Goal: Information Seeking & Learning: Learn about a topic

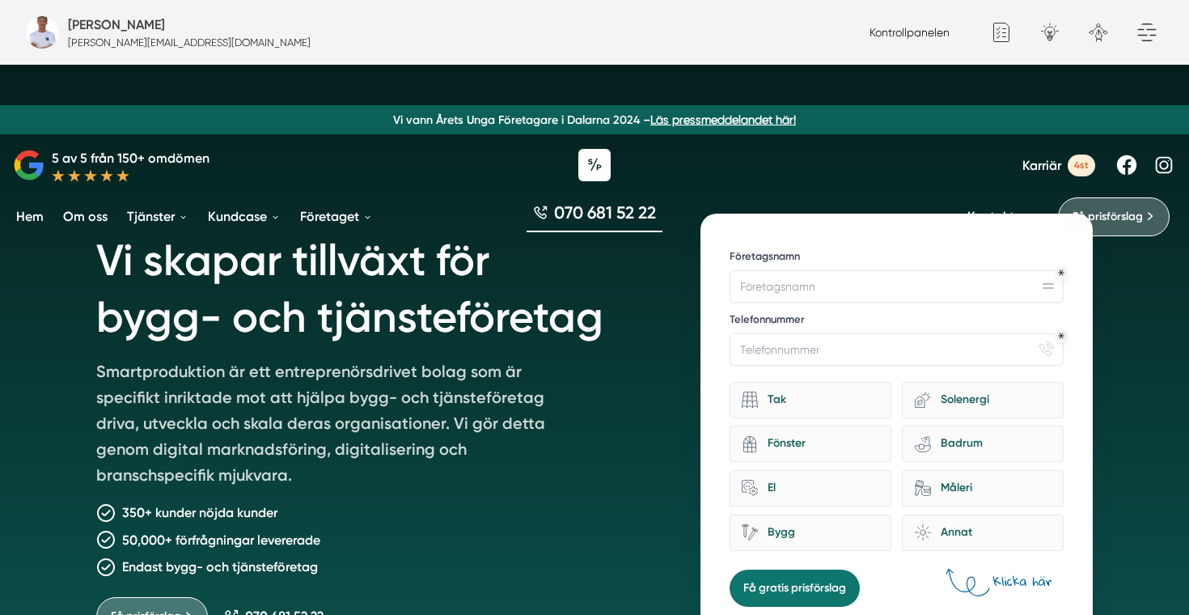
click at [1046, 166] on span "Karriär" at bounding box center [1041, 165] width 39 height 15
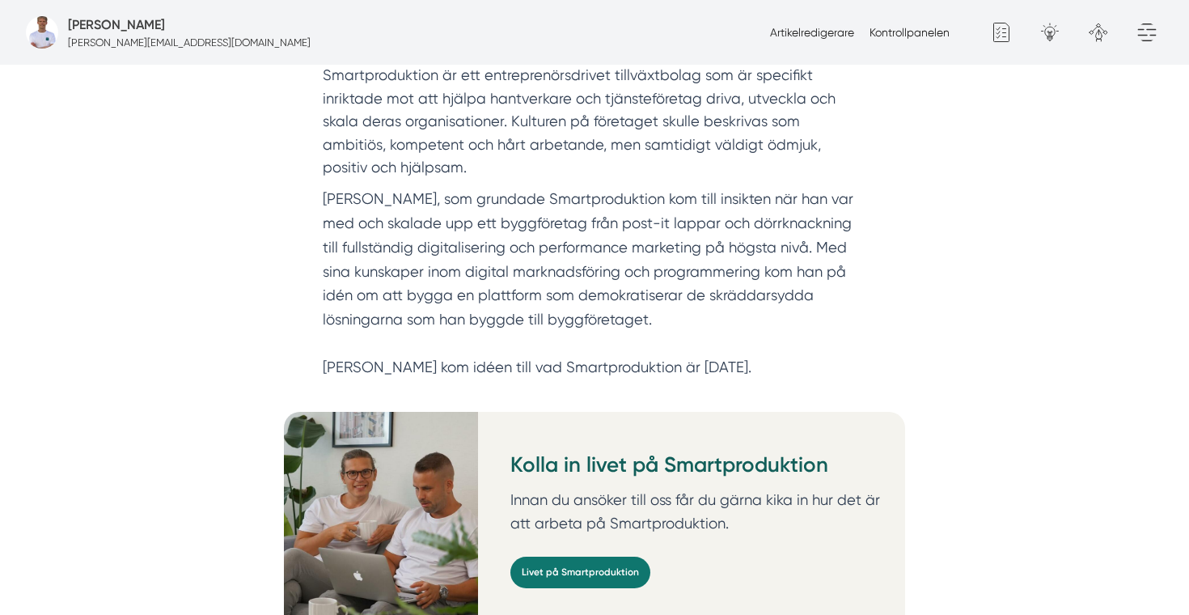
scroll to position [585, 0]
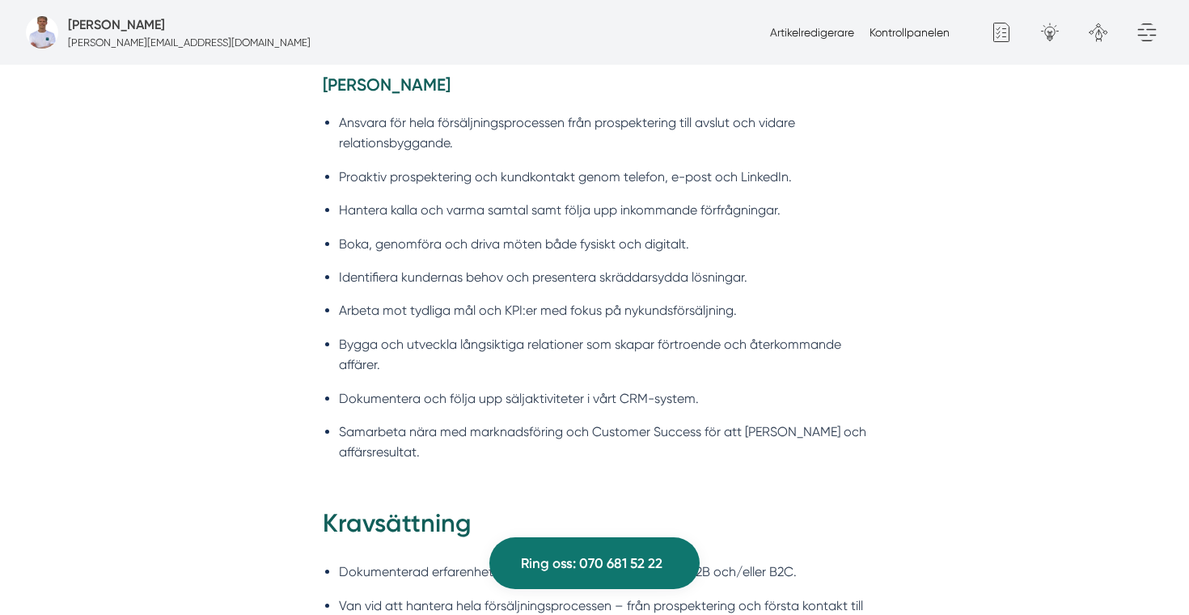
scroll to position [1053, 0]
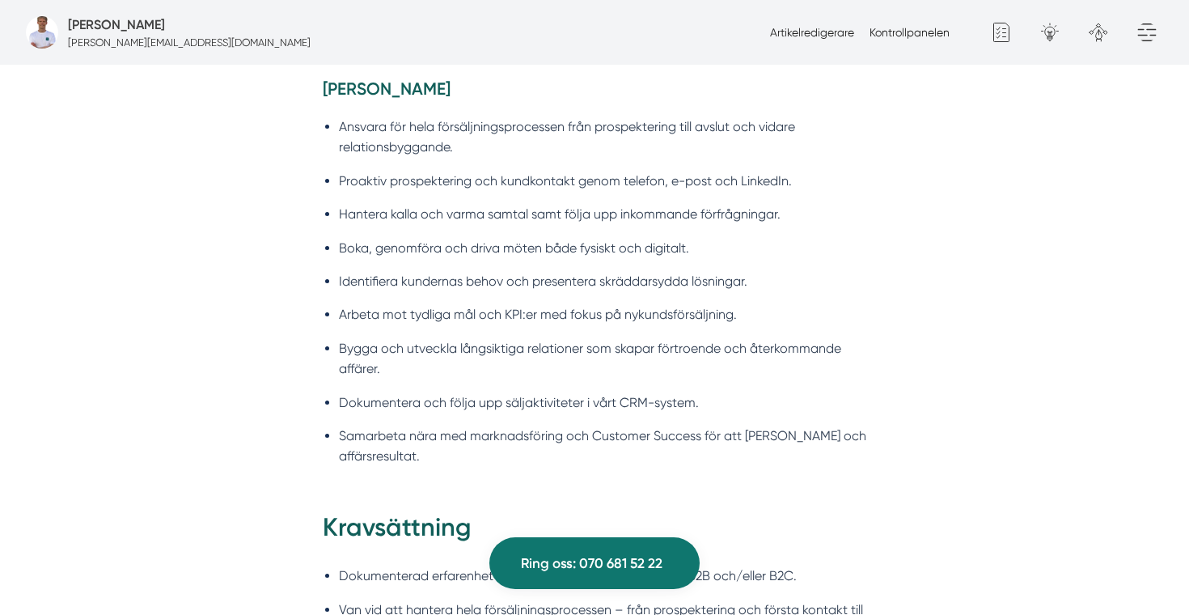
drag, startPoint x: 588, startPoint y: 247, endPoint x: 305, endPoint y: 228, distance: 283.7
copy p "Vi söker ambitiösa, målmedvetna och erfarna säljare som inte bara vill sälja ut…"
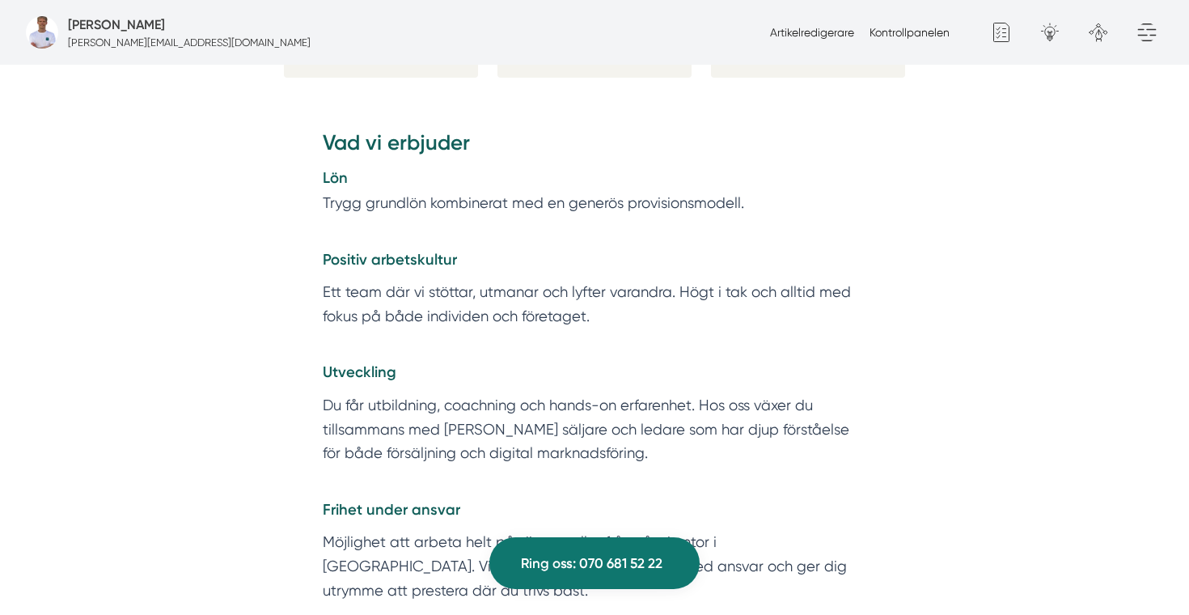
scroll to position [2579, 0]
